Goal: Task Accomplishment & Management: Complete application form

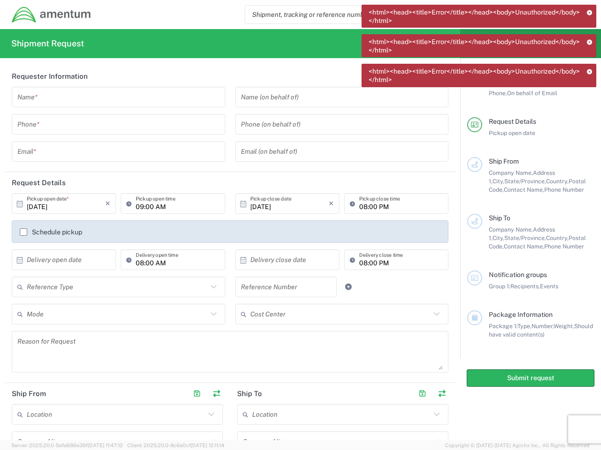
click at [589, 12] on icon at bounding box center [590, 12] width 6 height 5
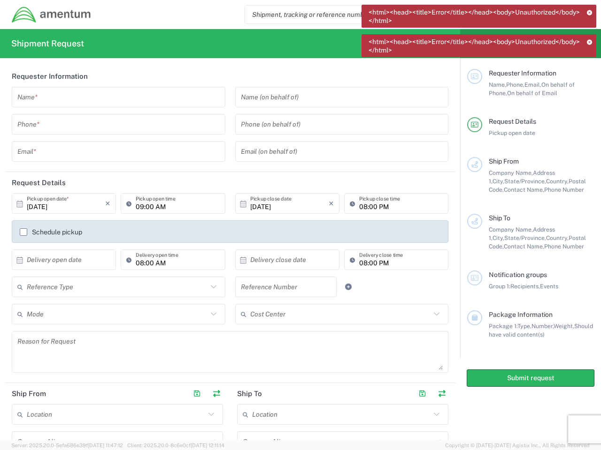
click at [589, 42] on icon at bounding box center [590, 41] width 6 height 5
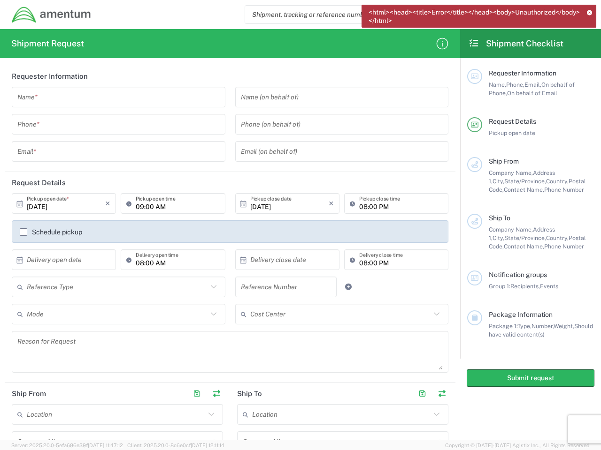
click at [589, 71] on div "Requester Information" at bounding box center [542, 73] width 106 height 8
click at [116, 97] on input "text" at bounding box center [118, 97] width 202 height 16
click at [116, 124] on input "tel" at bounding box center [118, 124] width 202 height 16
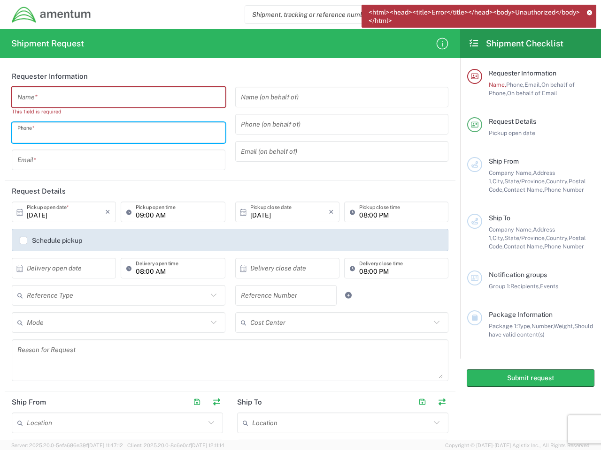
click at [116, 152] on input "text" at bounding box center [118, 160] width 202 height 16
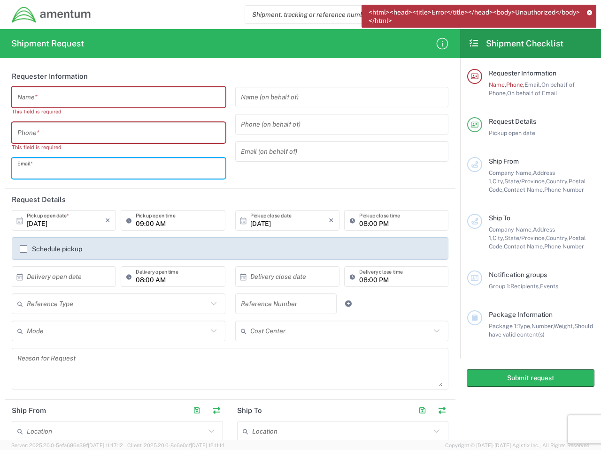
click at [336, 97] on input "text" at bounding box center [342, 97] width 202 height 16
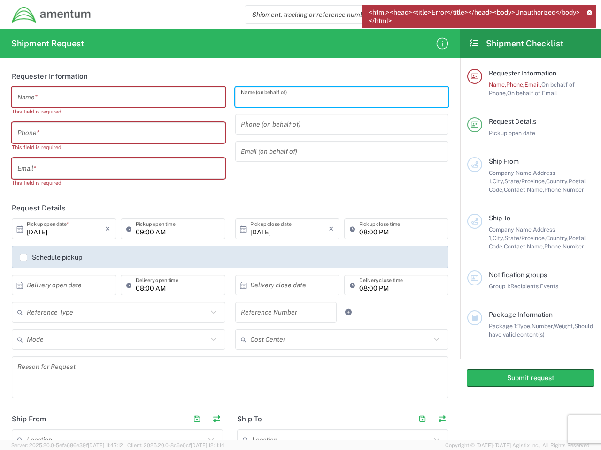
click at [336, 124] on input "tel" at bounding box center [342, 124] width 202 height 16
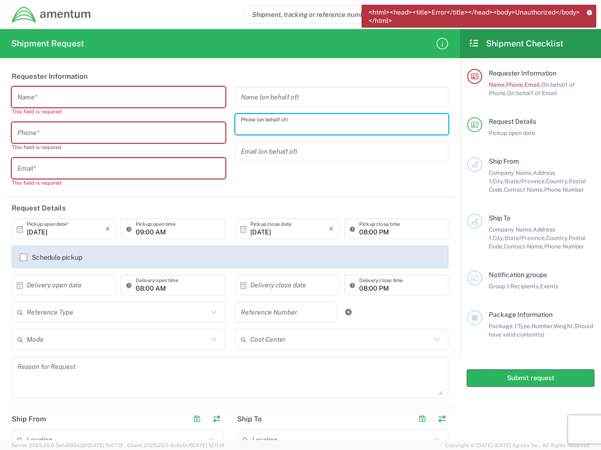
click at [336, 152] on input "text" at bounding box center [342, 152] width 202 height 16
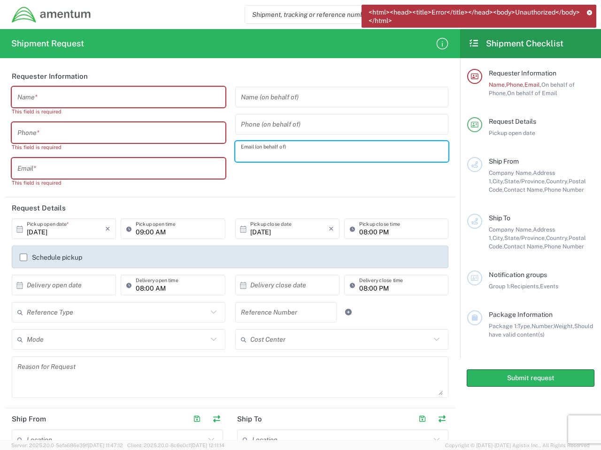
click at [63, 204] on h2 "Request Details" at bounding box center [39, 208] width 54 height 9
